Goal: Information Seeking & Learning: Learn about a topic

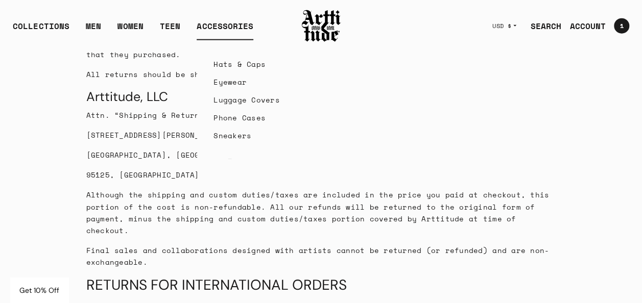
scroll to position [1068, 0]
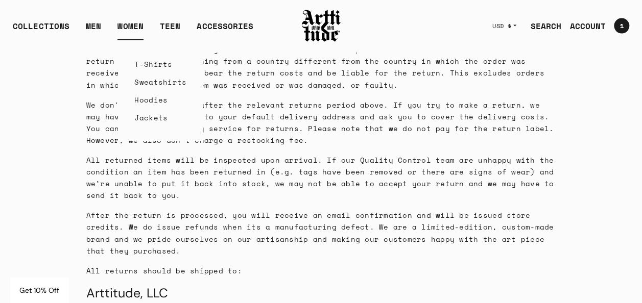
click at [125, 26] on link "WOMEN" at bounding box center [130, 30] width 26 height 20
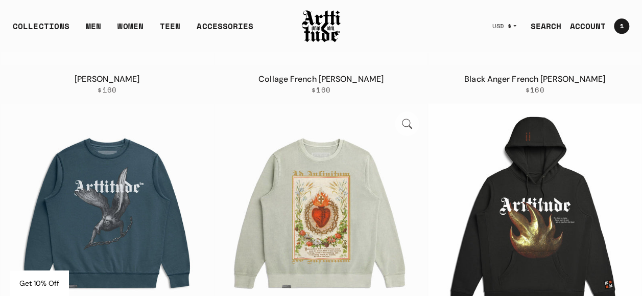
scroll to position [589, 0]
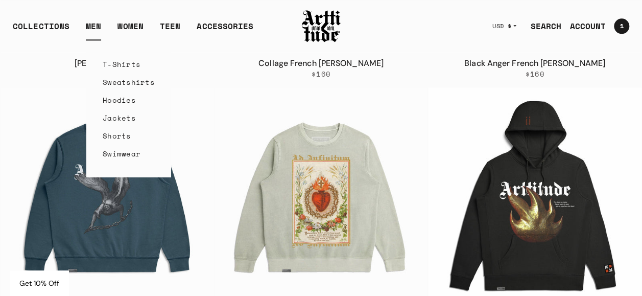
click at [97, 23] on link "MEN" at bounding box center [93, 30] width 15 height 20
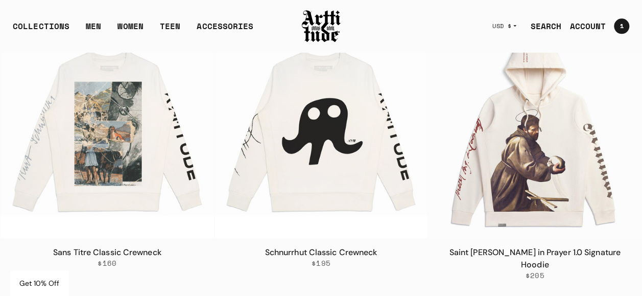
scroll to position [4398, 0]
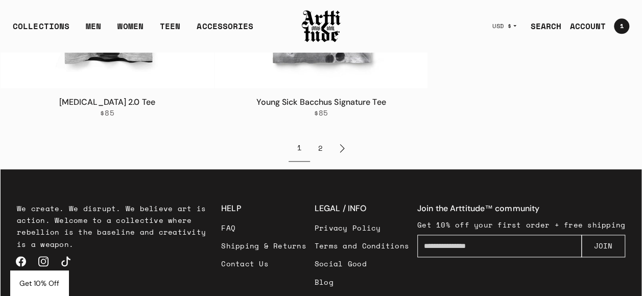
click at [357, 291] on link "Retailers" at bounding box center [362, 300] width 94 height 18
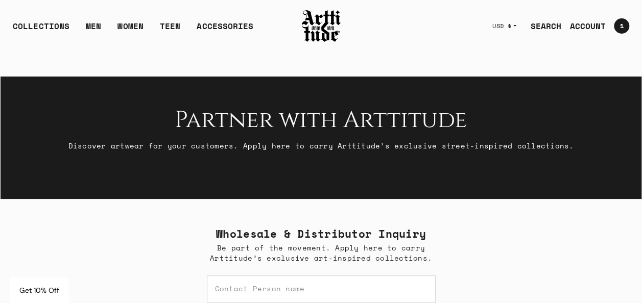
click at [316, 33] on img at bounding box center [321, 26] width 41 height 35
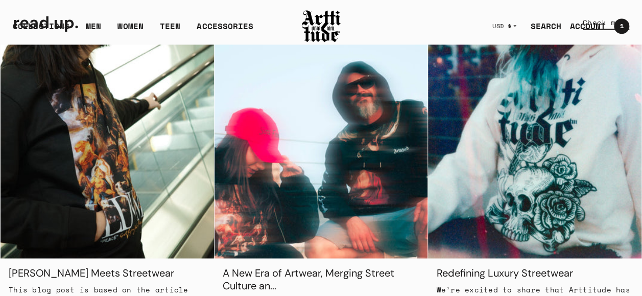
scroll to position [766, 0]
click at [339, 183] on img at bounding box center [320, 150] width 213 height 213
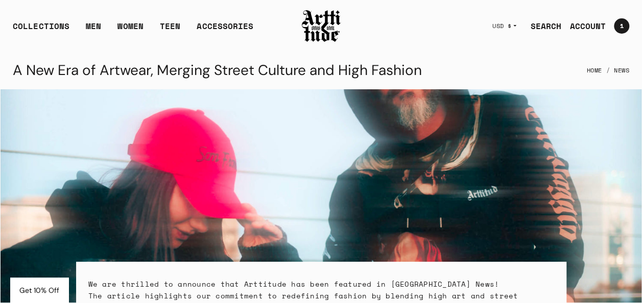
click at [320, 37] on img at bounding box center [321, 26] width 41 height 35
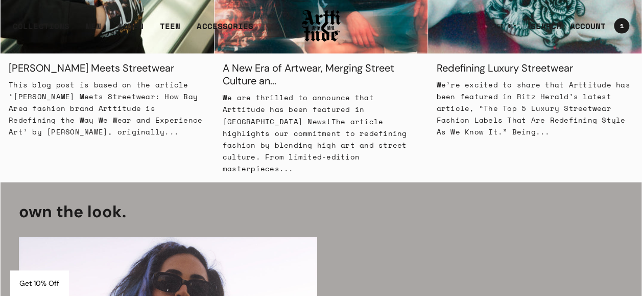
scroll to position [817, 0]
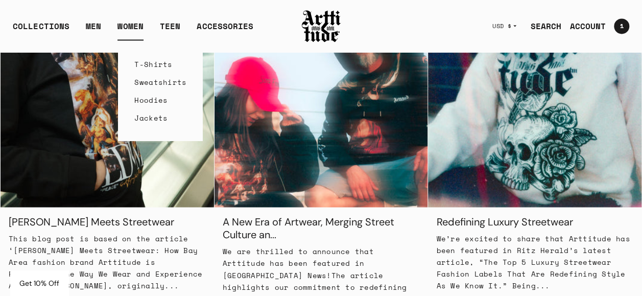
click at [149, 64] on link "T-Shirts" at bounding box center [160, 64] width 52 height 18
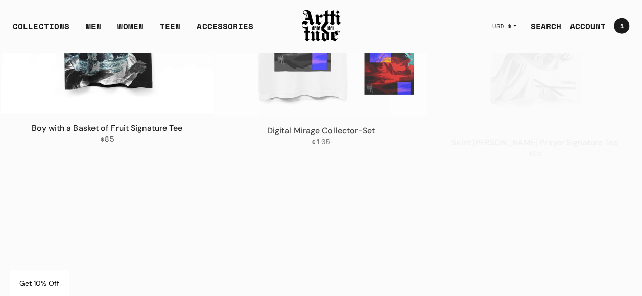
scroll to position [1277, 0]
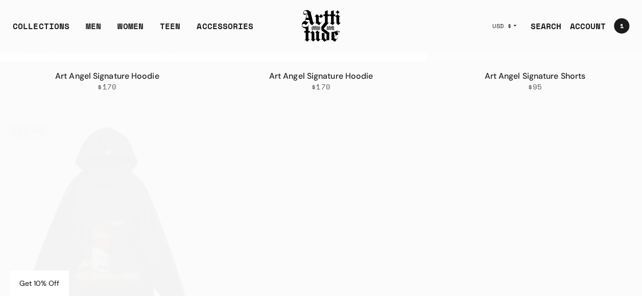
scroll to position [1277, 0]
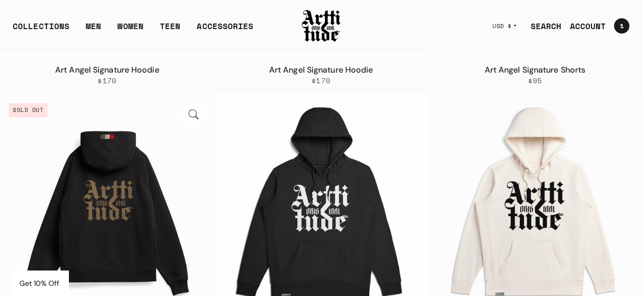
click at [121, 164] on img at bounding box center [107, 200] width 213 height 213
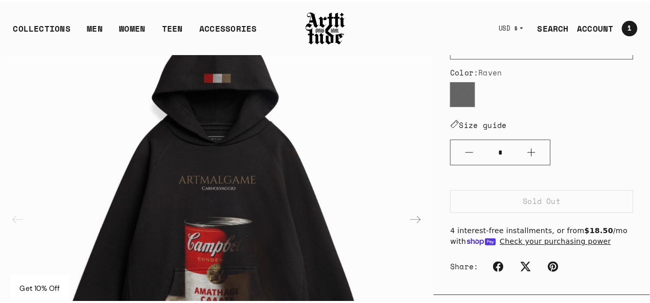
scroll to position [52, 0]
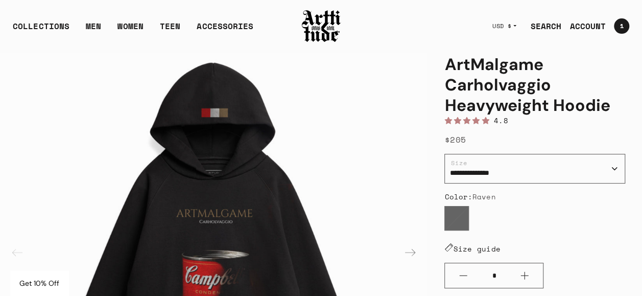
click at [556, 26] on link "SEARCH" at bounding box center [541, 26] width 39 height 20
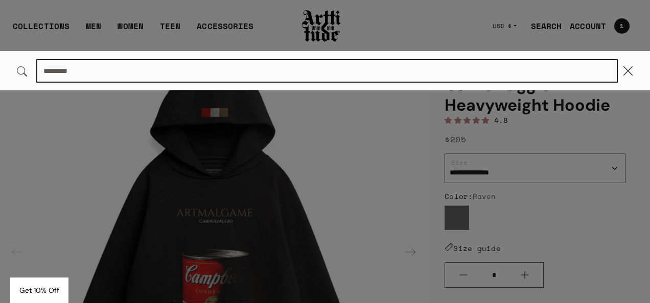
paste input "**********"
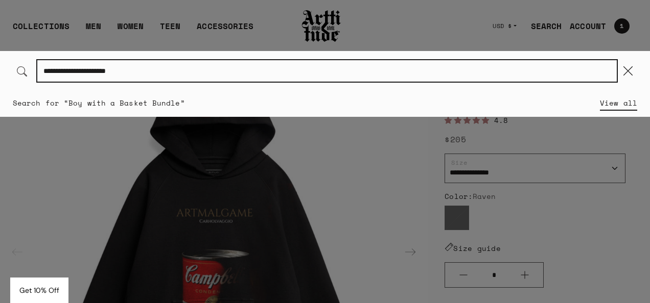
type input "**********"
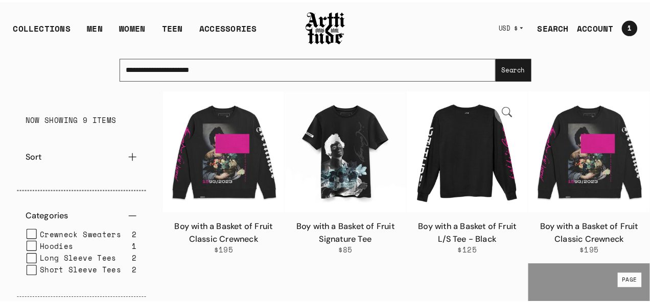
scroll to position [51, 0]
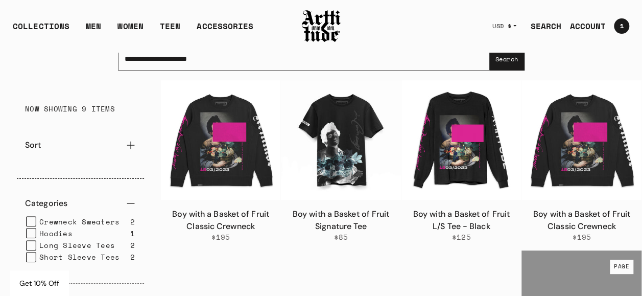
click at [542, 26] on link "SEARCH" at bounding box center [541, 26] width 39 height 20
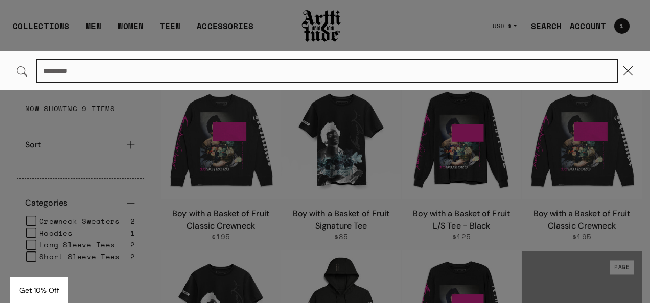
paste input "**********"
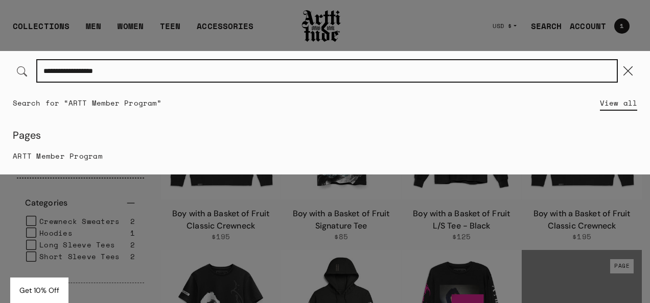
type input "**********"
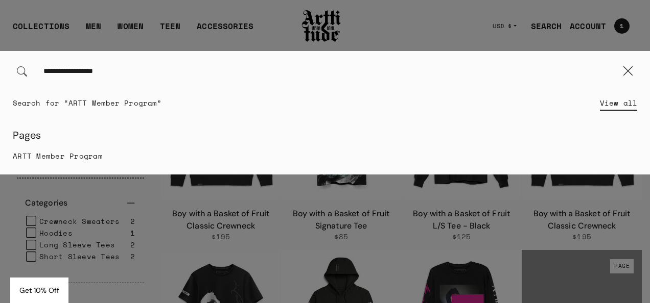
click at [64, 150] on p "ARTT Member Program" at bounding box center [325, 156] width 624 height 12
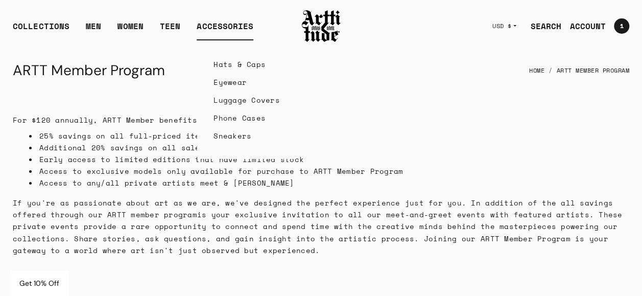
click at [240, 21] on div "ACCESSORIES" at bounding box center [225, 30] width 57 height 20
click at [243, 63] on link "Hats & Caps" at bounding box center [246, 64] width 66 height 18
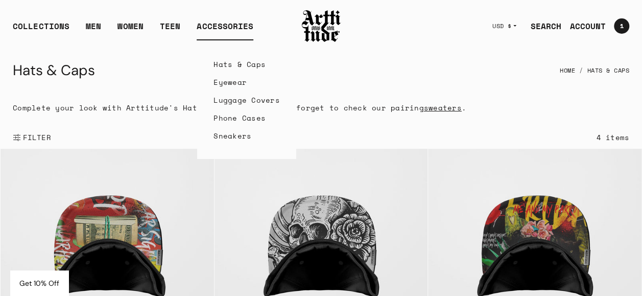
click at [231, 32] on div "ACCESSORIES" at bounding box center [225, 30] width 57 height 20
click at [240, 82] on link "Eyewear" at bounding box center [246, 82] width 66 height 18
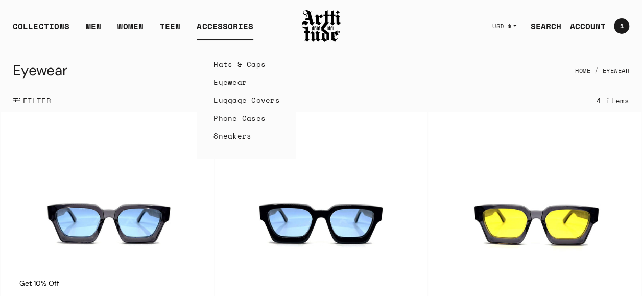
click at [230, 130] on link "Sneakers" at bounding box center [246, 136] width 66 height 18
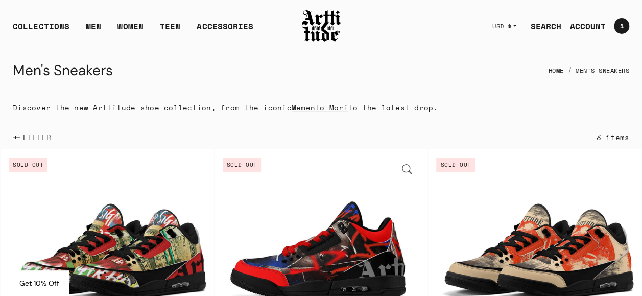
click at [369, 210] on img at bounding box center [320, 255] width 213 height 213
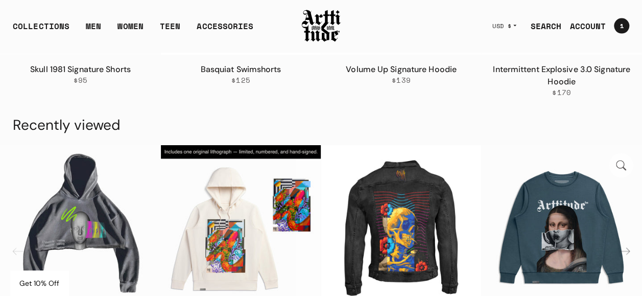
scroll to position [978, 0]
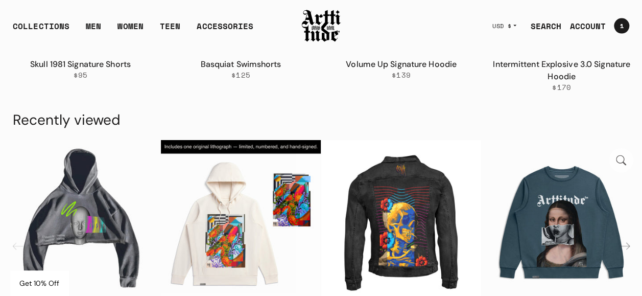
click at [564, 209] on img "4 / 7" at bounding box center [562, 220] width 160 height 160
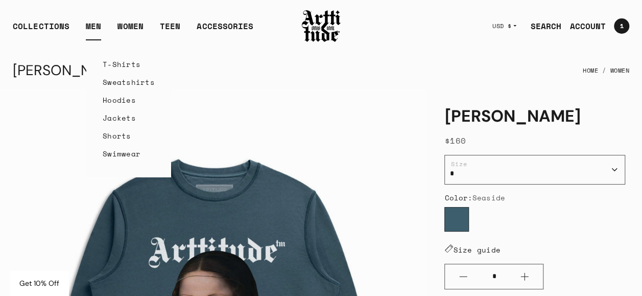
click at [119, 67] on link "T-Shirts" at bounding box center [129, 64] width 52 height 18
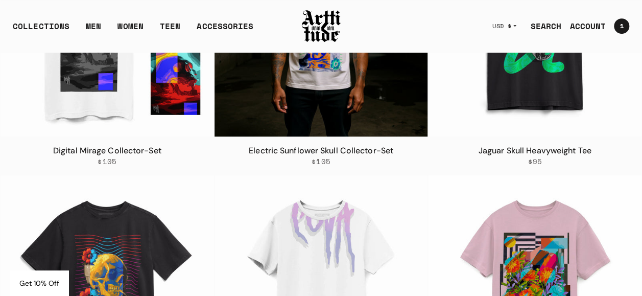
scroll to position [2169, 0]
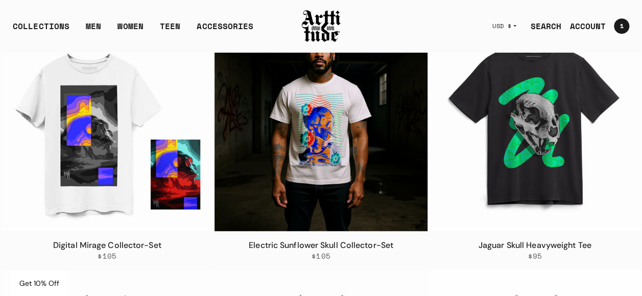
click at [291, 140] on img at bounding box center [320, 124] width 213 height 213
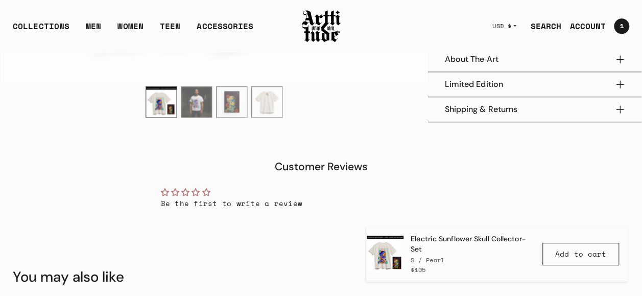
click at [499, 71] on button "About The Art" at bounding box center [534, 59] width 181 height 25
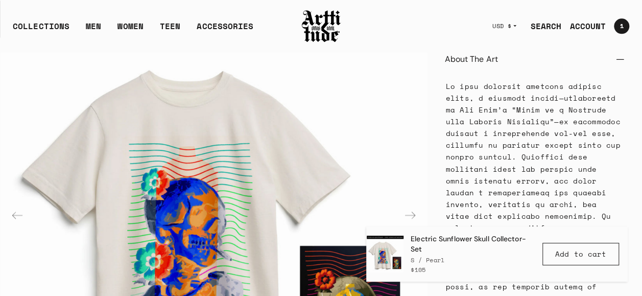
scroll to position [562, 0]
click at [499, 71] on button "About The Art" at bounding box center [534, 59] width 181 height 25
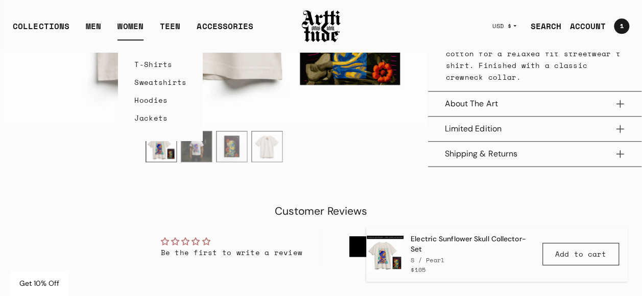
click at [135, 62] on link "T-Shirts" at bounding box center [160, 64] width 52 height 18
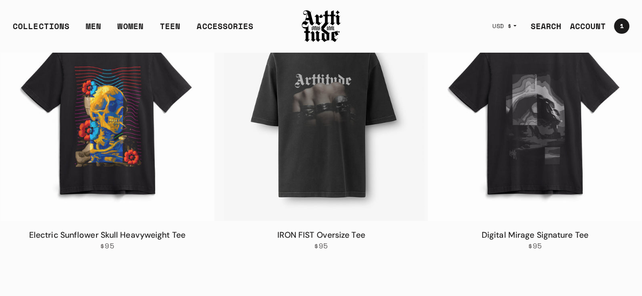
scroll to position [154, 0]
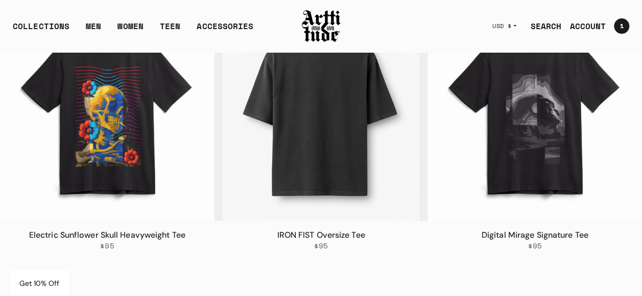
click at [324, 126] on img at bounding box center [320, 113] width 213 height 213
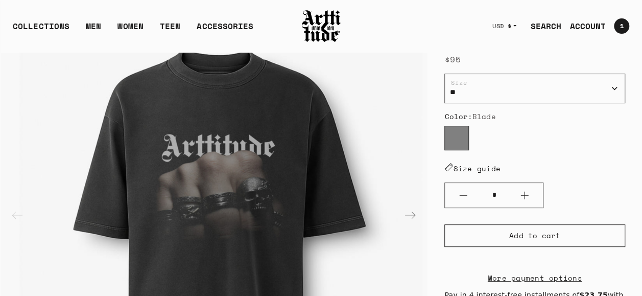
scroll to position [102, 0]
click at [493, 150] on ul "Blade" at bounding box center [534, 140] width 181 height 29
click at [491, 167] on link "Size guide" at bounding box center [472, 168] width 56 height 11
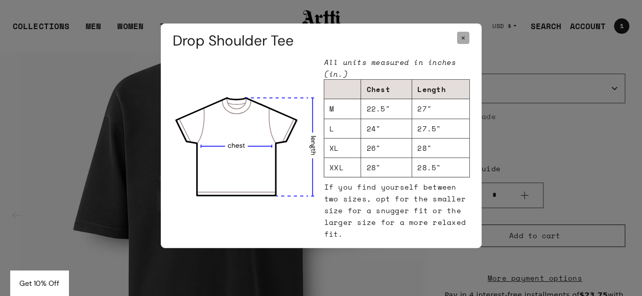
click at [465, 40] on span "×" at bounding box center [463, 38] width 12 height 12
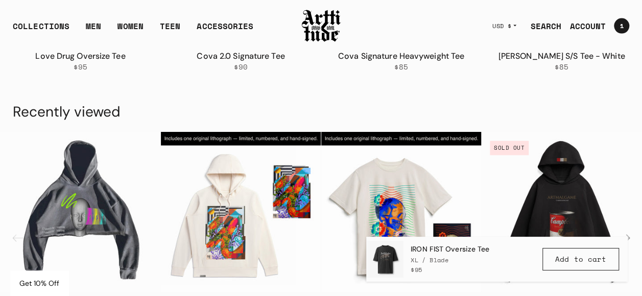
scroll to position [978, 0]
